Goal: Task Accomplishment & Management: Use online tool/utility

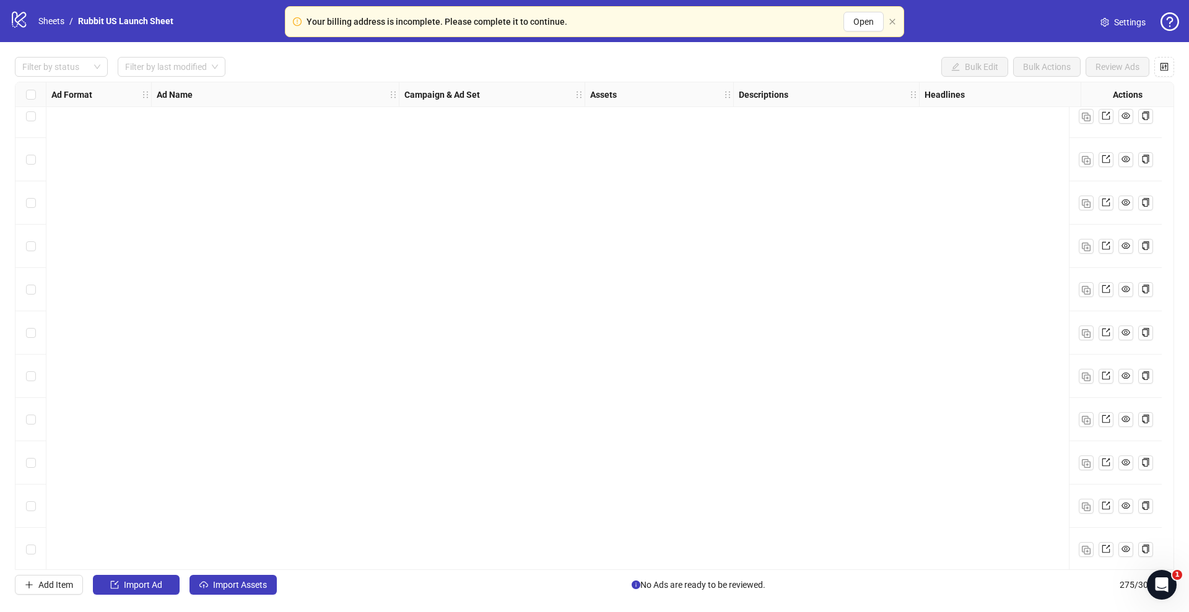
scroll to position [11463, 0]
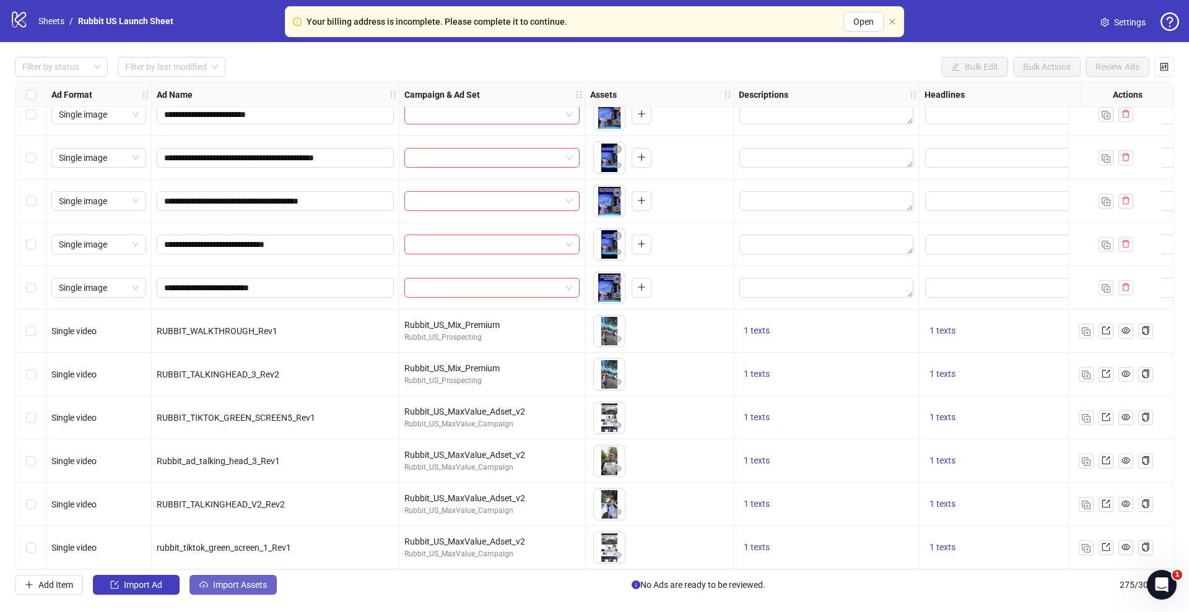
click at [228, 582] on span "Import Assets" at bounding box center [240, 585] width 54 height 10
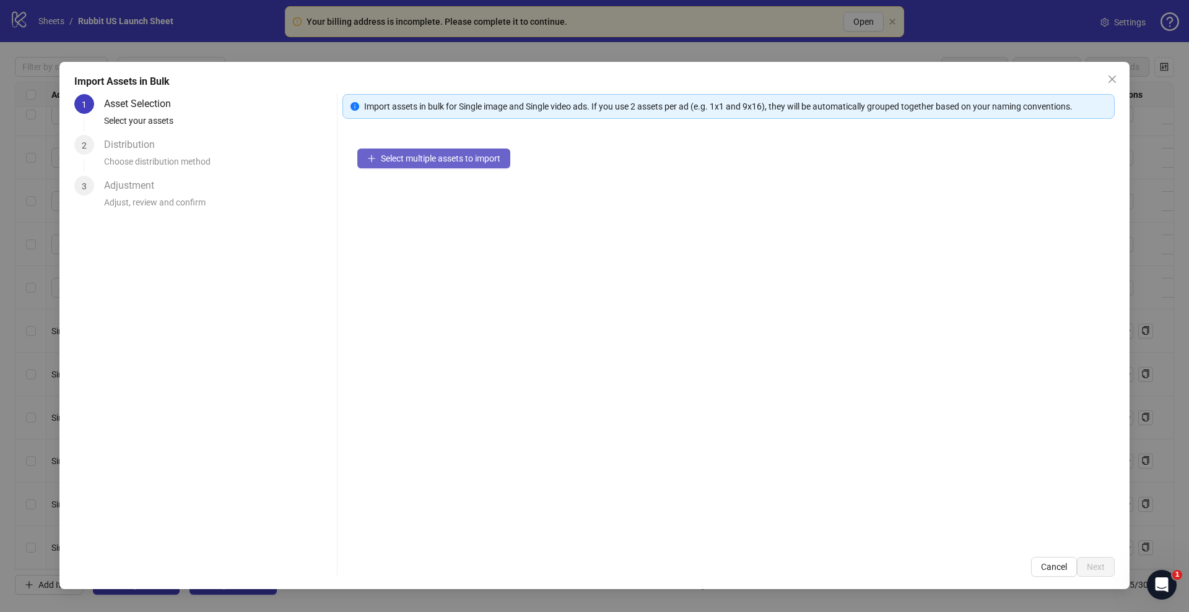
click at [416, 159] on span "Select multiple assets to import" at bounding box center [441, 159] width 120 height 10
click at [475, 150] on button "Select multiple assets to import" at bounding box center [433, 159] width 153 height 20
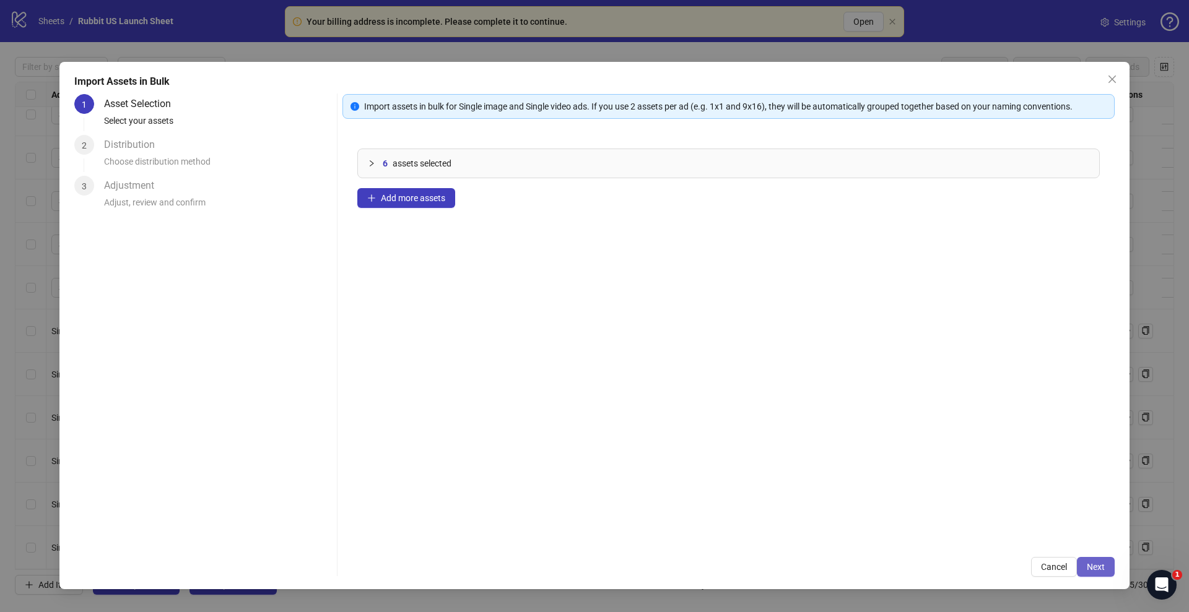
click at [1095, 570] on span "Next" at bounding box center [1096, 567] width 18 height 10
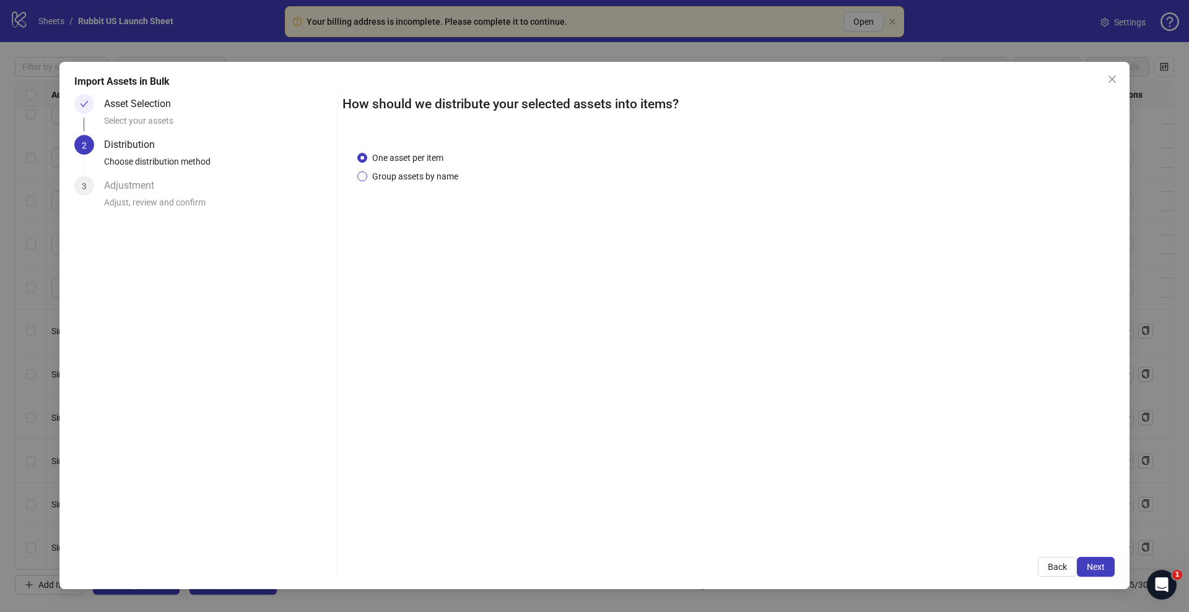
click at [440, 170] on span "Group assets by name" at bounding box center [415, 177] width 96 height 14
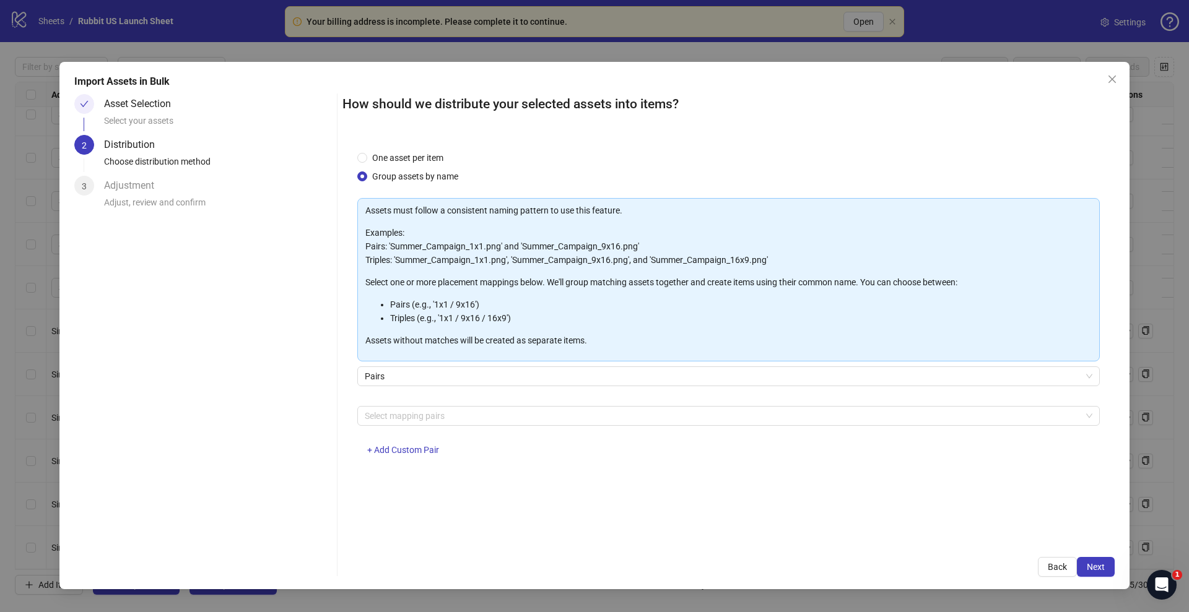
click at [430, 427] on div "Select mapping pairs + Add Custom Pair" at bounding box center [728, 438] width 742 height 64
click at [437, 422] on div at bounding box center [722, 415] width 725 height 17
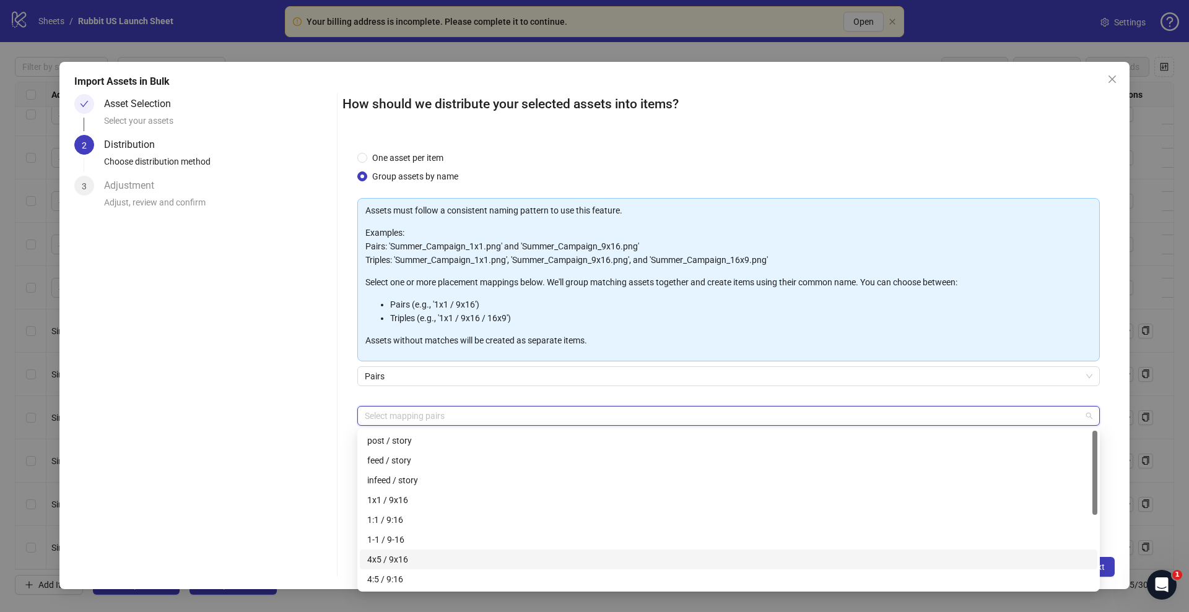
drag, startPoint x: 420, startPoint y: 553, endPoint x: 820, endPoint y: 554, distance: 399.4
click at [820, 554] on div "4x5 / 9x16" at bounding box center [728, 560] width 723 height 14
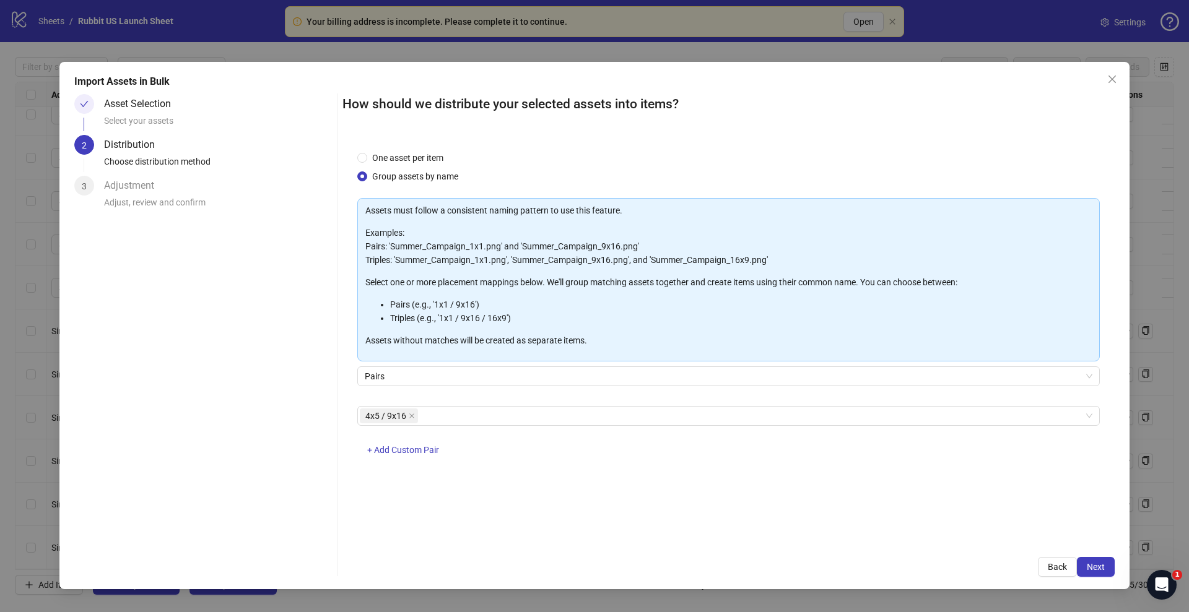
click at [1115, 526] on div "Import Assets in Bulk Asset Selection Select your assets 2 Distribution Choose …" at bounding box center [594, 326] width 1070 height 528
click at [1099, 575] on button "Next" at bounding box center [1096, 567] width 38 height 20
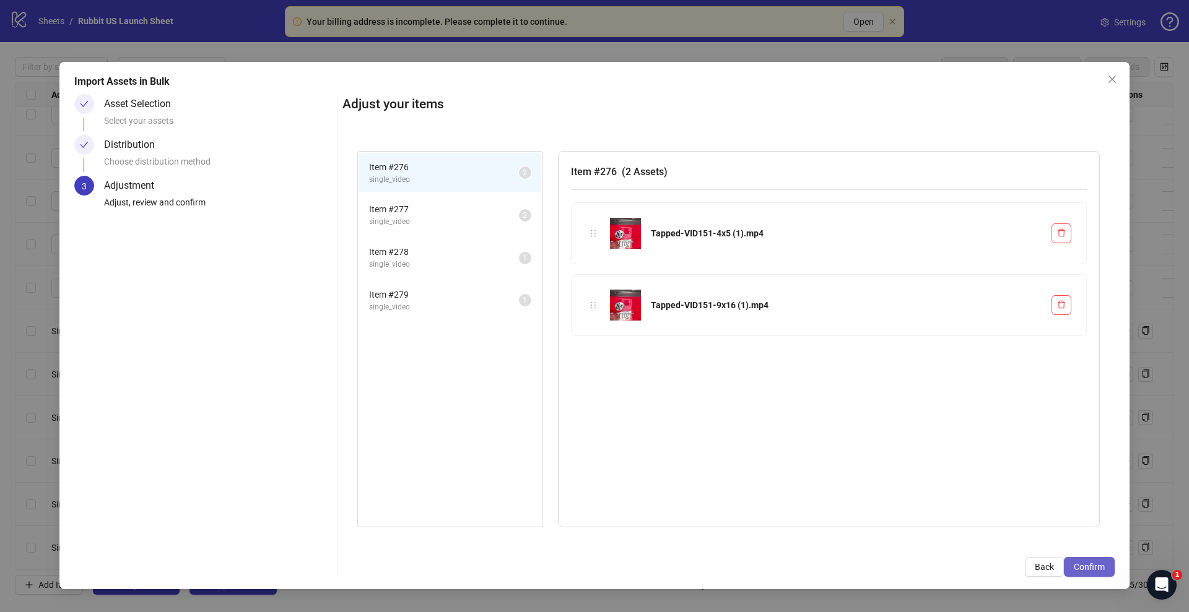
click at [1095, 566] on span "Confirm" at bounding box center [1089, 567] width 31 height 10
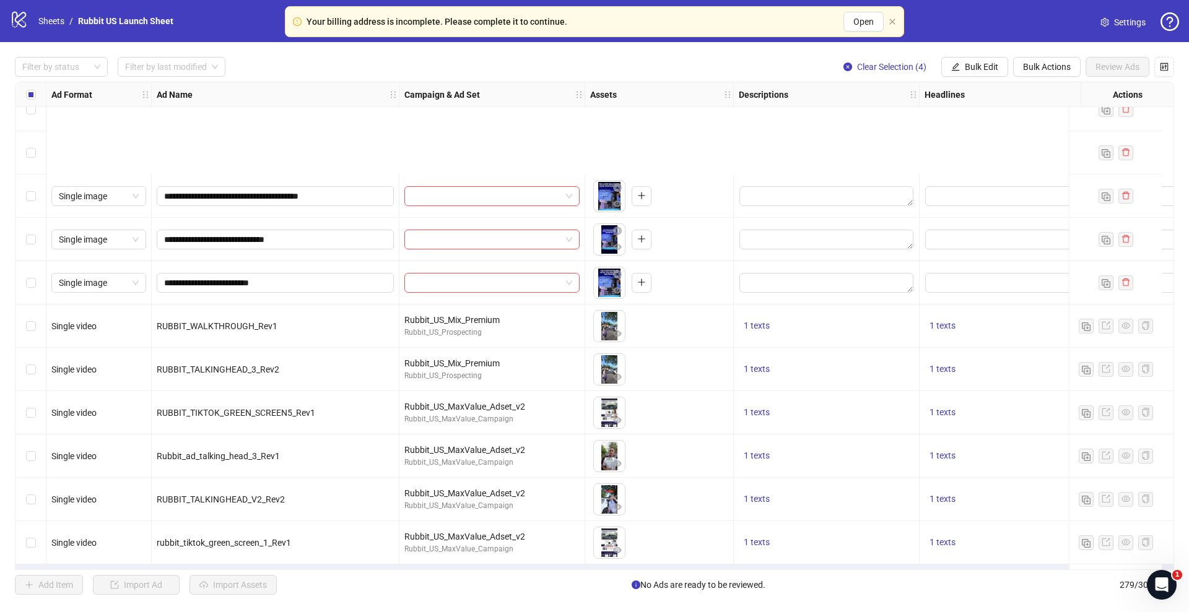
scroll to position [11637, 0]
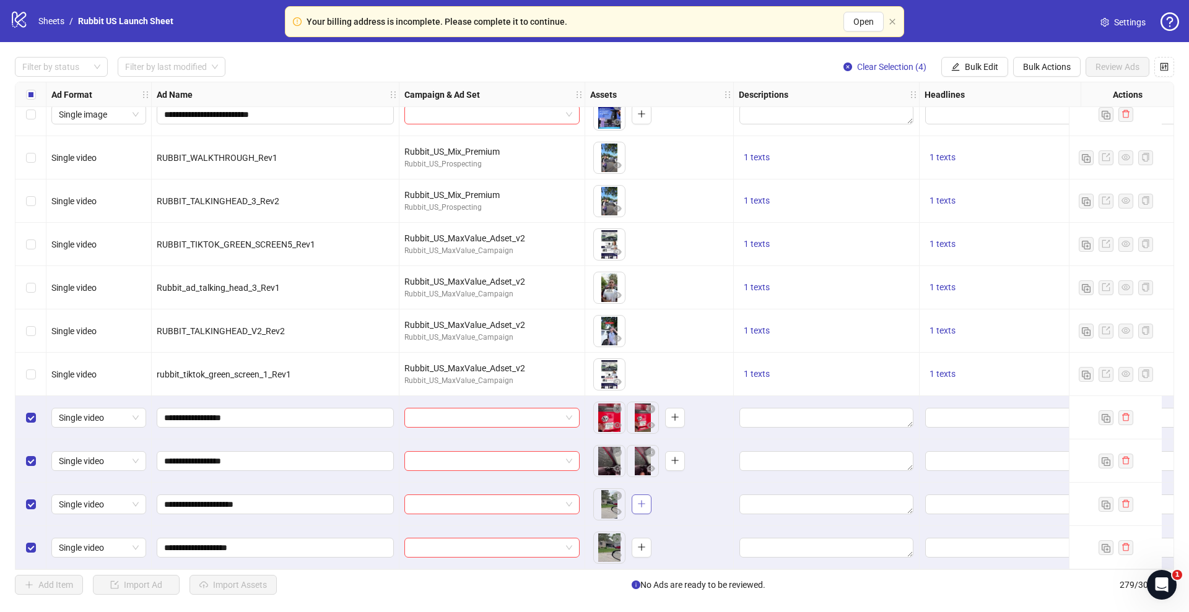
click at [645, 503] on icon "plus" at bounding box center [641, 504] width 9 height 9
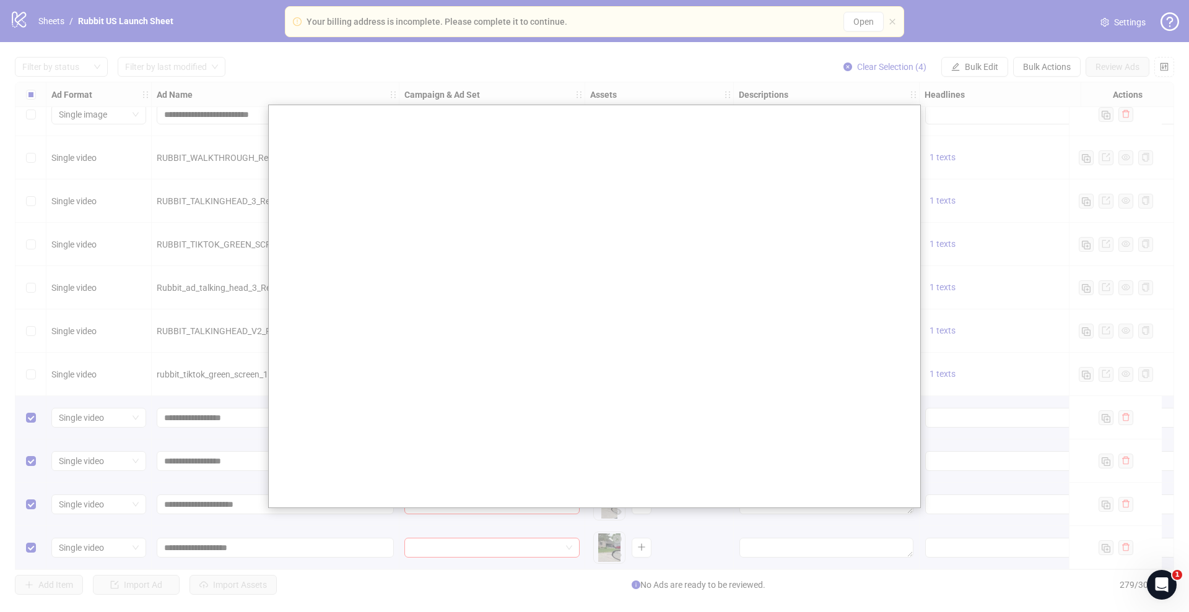
click at [923, 399] on div at bounding box center [594, 306] width 1189 height 612
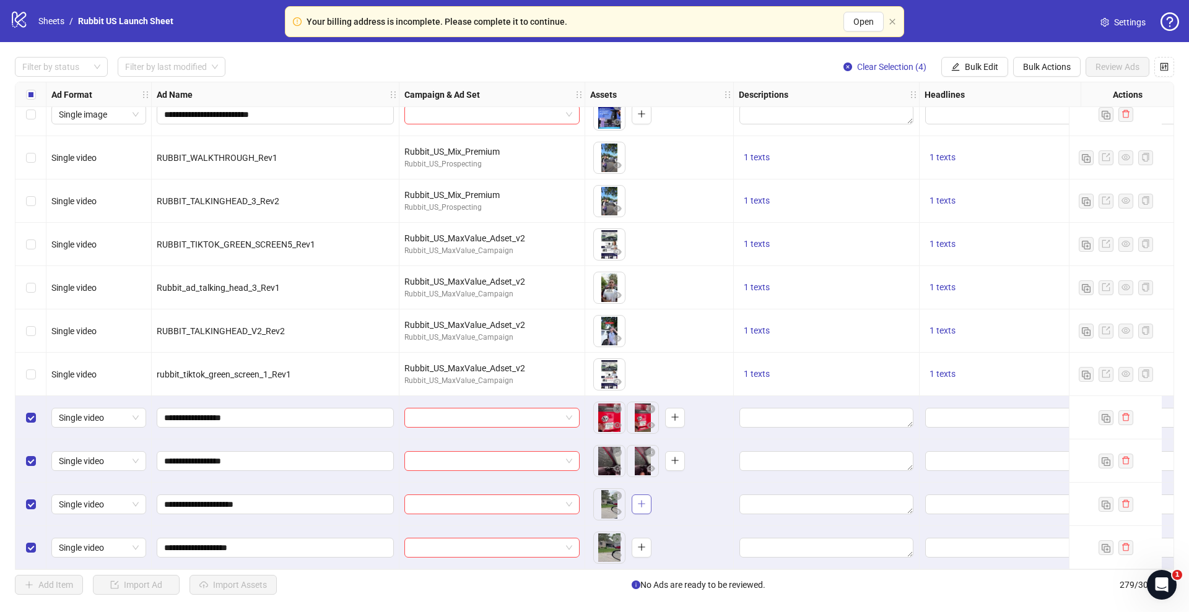
click at [645, 500] on icon "plus" at bounding box center [641, 504] width 9 height 9
